Goal: Find specific page/section: Find specific page/section

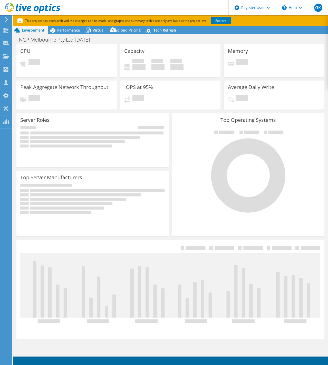
select select "USD"
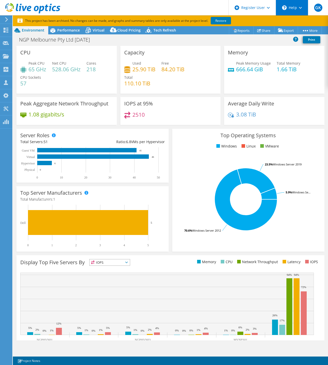
click at [288, 7] on div "\n Help" at bounding box center [291, 7] width 32 height 15
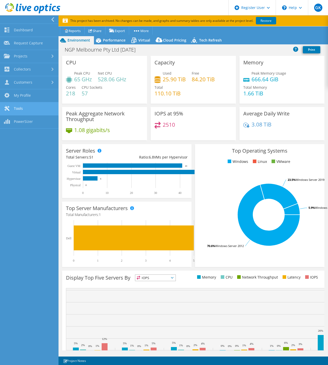
click at [28, 110] on link "Tools" at bounding box center [29, 108] width 58 height 13
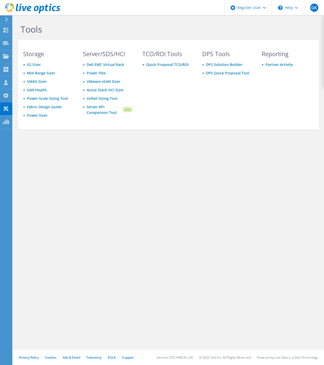
click at [5, 18] on icon at bounding box center [7, 19] width 4 height 5
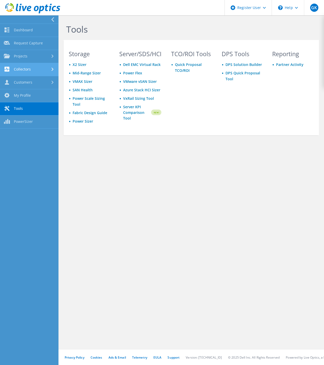
click at [37, 67] on link "Collectors" at bounding box center [29, 69] width 58 height 13
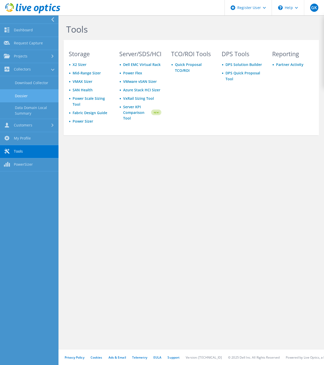
click at [34, 97] on link "Dossier" at bounding box center [29, 95] width 58 height 13
